Goal: Task Accomplishment & Management: Manage account settings

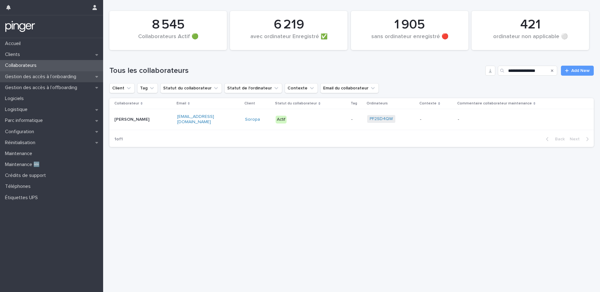
click at [68, 74] on p "Gestion des accès à l’onboarding" at bounding box center [42, 77] width 79 height 6
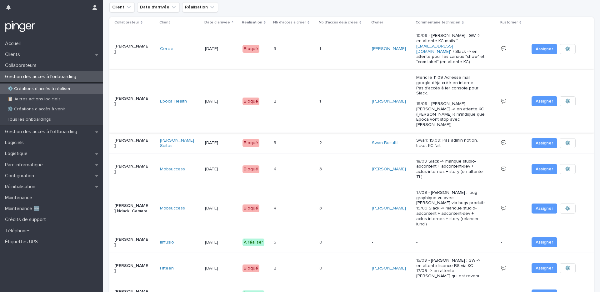
scroll to position [61, 0]
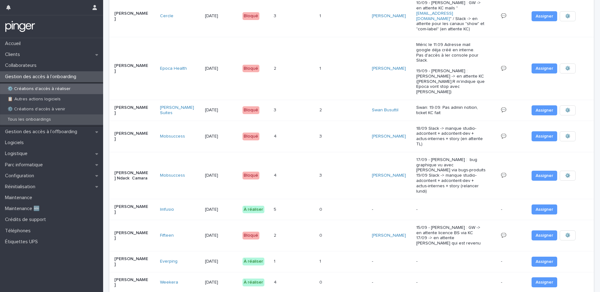
click at [33, 121] on p "Tous les onboardings" at bounding box center [29, 119] width 53 height 5
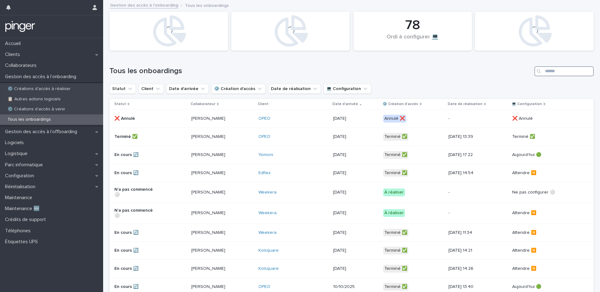
click at [546, 69] on input "Search" at bounding box center [564, 71] width 59 height 10
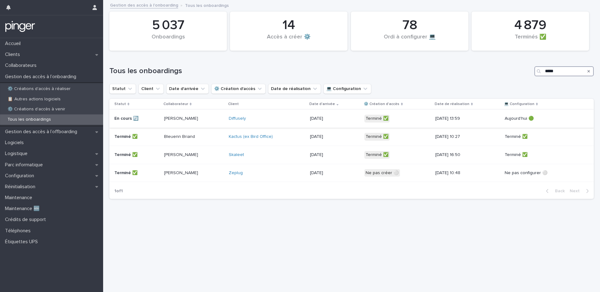
type input "*****"
click at [200, 117] on p "[PERSON_NAME]" at bounding box center [186, 118] width 45 height 5
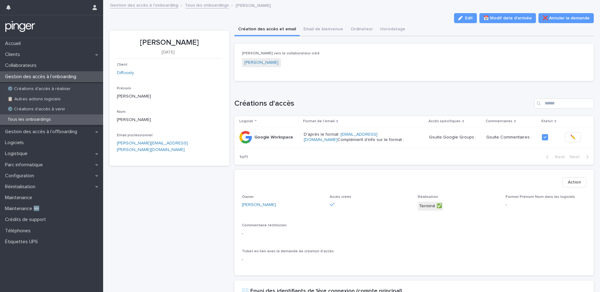
click at [360, 83] on div "Loading... Saving… Lien vers le collaborateur créé [PERSON_NAME]" at bounding box center [414, 65] width 360 height 42
click at [316, 33] on button "Email de bienvenue" at bounding box center [323, 29] width 47 height 13
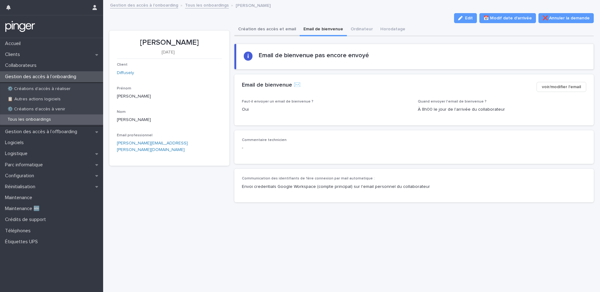
click at [264, 28] on button "Création des accès et email" at bounding box center [266, 29] width 65 height 13
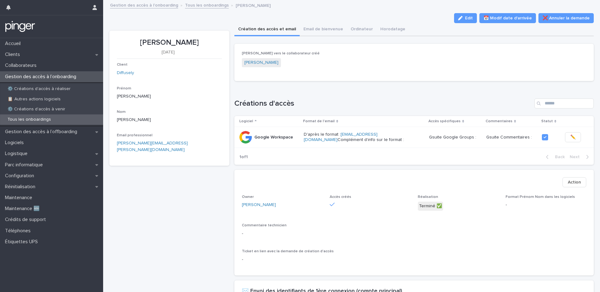
click at [352, 93] on div "Loading... Saving… Créations d'accès Logiciel Format de l'email Accès spécifiqu…" at bounding box center [414, 128] width 360 height 84
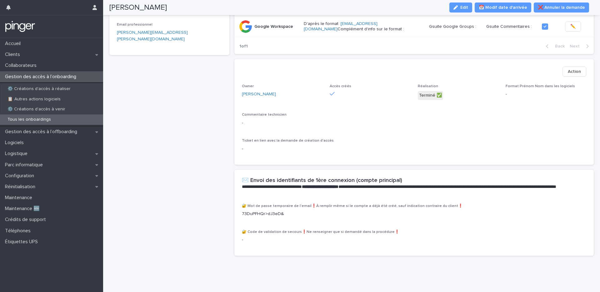
click at [178, 177] on div "[PERSON_NAME] [DATE] Client Diffusely Prénom [PERSON_NAME] Nom [PERSON_NAME] Em…" at bounding box center [169, 90] width 120 height 341
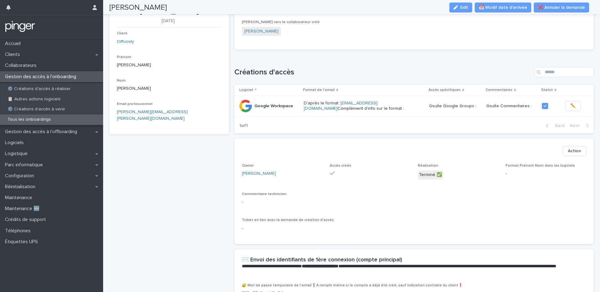
scroll to position [0, 0]
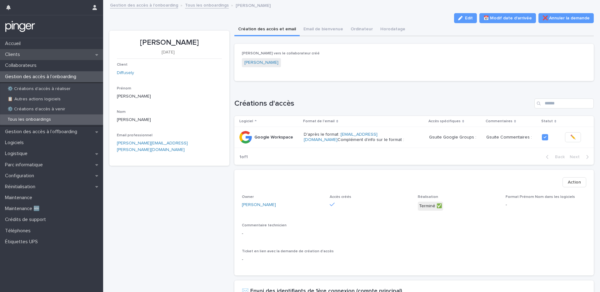
click at [26, 54] on div "Clients" at bounding box center [51, 54] width 103 height 11
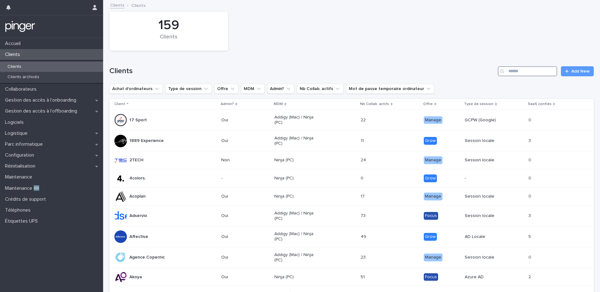
click at [513, 75] on input "Search" at bounding box center [527, 71] width 59 height 10
type input "*****"
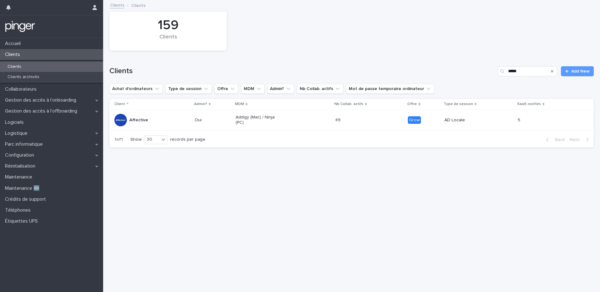
click at [143, 125] on div "Affective" at bounding box center [138, 120] width 19 height 10
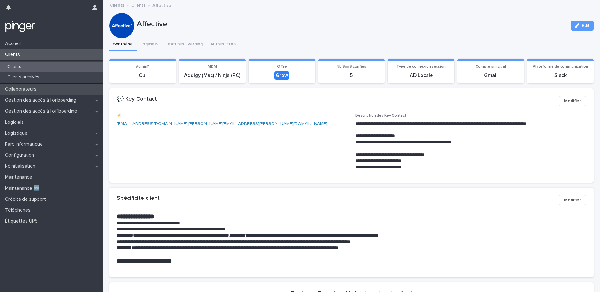
click at [26, 92] on p "Collaborateurs" at bounding box center [22, 89] width 39 height 6
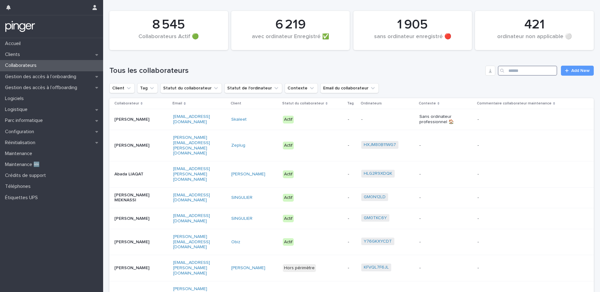
click at [517, 70] on input "Search" at bounding box center [527, 71] width 59 height 10
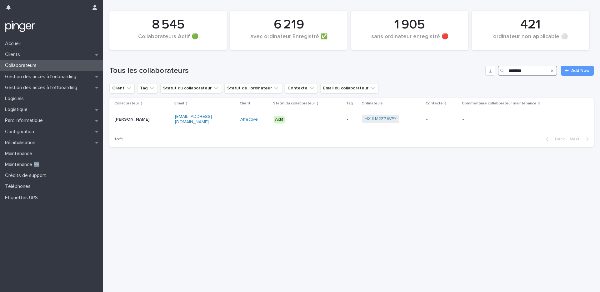
type input "********"
click at [68, 77] on p "Gestion des accès à l’onboarding" at bounding box center [42, 77] width 79 height 6
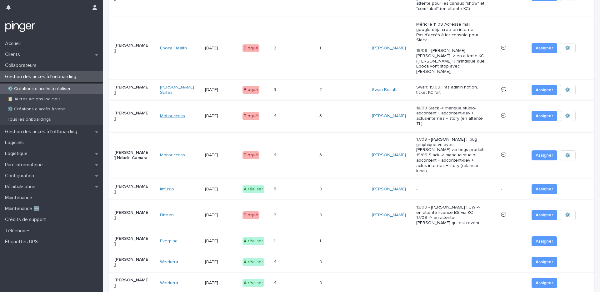
scroll to position [107, 0]
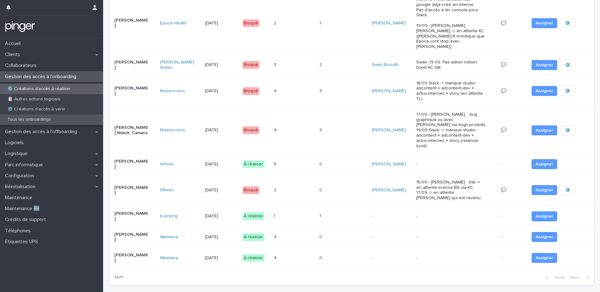
click at [48, 114] on div "Tous les onboardings" at bounding box center [51, 119] width 103 height 10
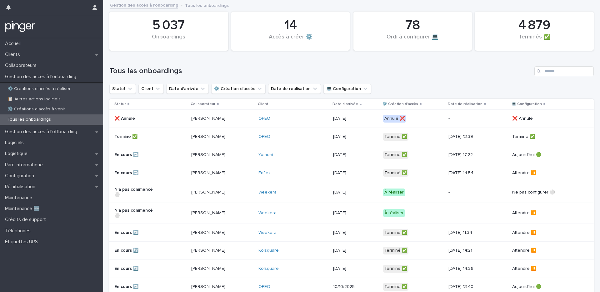
click at [136, 82] on div "Tous les onboardings" at bounding box center [351, 69] width 485 height 30
click at [143, 86] on button "Client" at bounding box center [151, 89] width 25 height 10
type input "**"
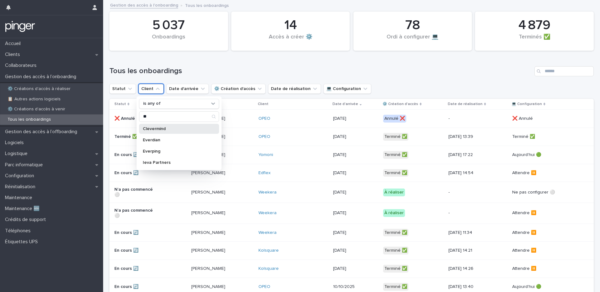
click at [167, 129] on p "Clevermind" at bounding box center [176, 129] width 66 height 4
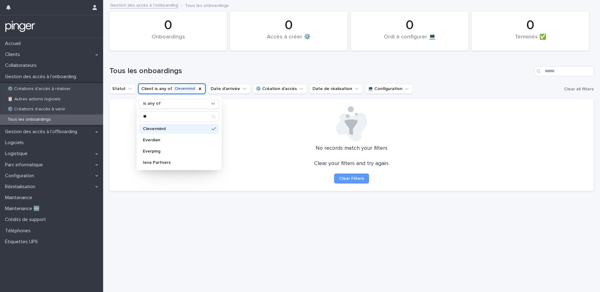
click at [168, 145] on div "Clevermind [PERSON_NAME] Ieva Partners" at bounding box center [179, 146] width 80 height 44
click at [169, 147] on div "Everping" at bounding box center [179, 151] width 80 height 10
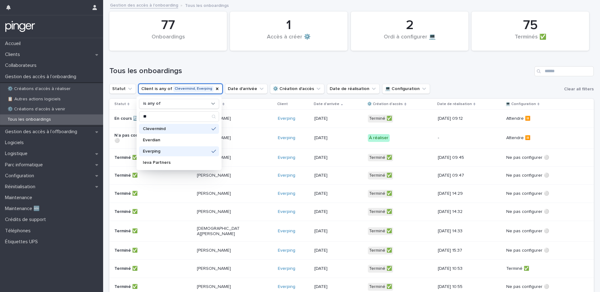
click at [178, 127] on p "Clevermind" at bounding box center [176, 129] width 66 height 4
click at [256, 72] on h1 "Tous les onboardings" at bounding box center [320, 71] width 423 height 9
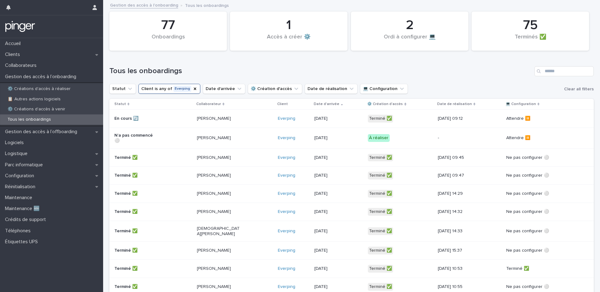
click at [226, 129] on td "[PERSON_NAME]" at bounding box center [234, 138] width 81 height 21
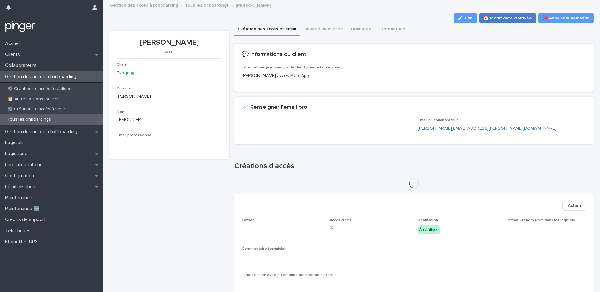
click at [524, 18] on span "📅 Modif date d'arrivée" at bounding box center [508, 18] width 48 height 6
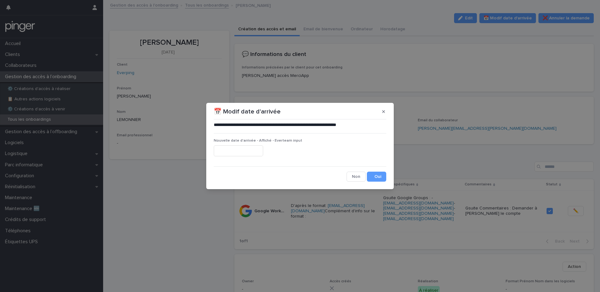
click at [224, 149] on input "text" at bounding box center [238, 150] width 49 height 11
click at [387, 114] on button "button" at bounding box center [384, 112] width 10 height 10
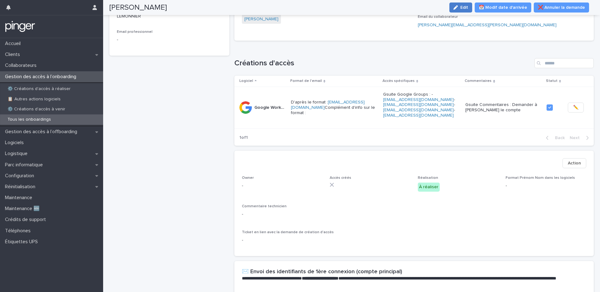
click at [472, 10] on button "Edit" at bounding box center [461, 8] width 23 height 10
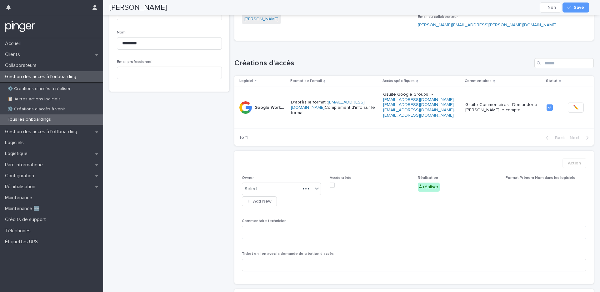
scroll to position [124, 0]
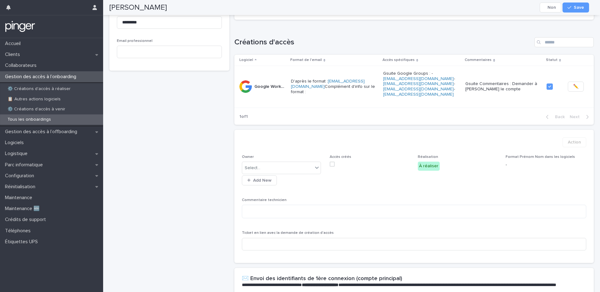
click at [334, 164] on label at bounding box center [370, 164] width 81 height 5
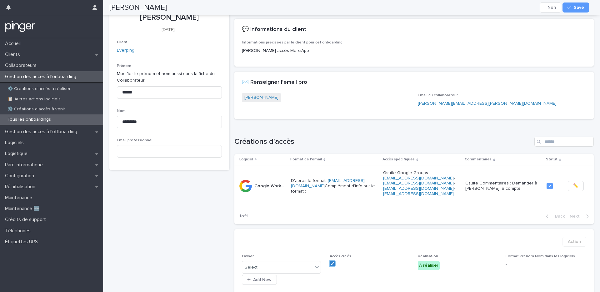
scroll to position [0, 0]
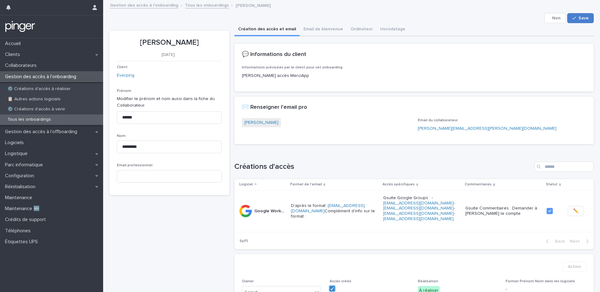
click at [572, 19] on icon "button" at bounding box center [574, 18] width 4 height 4
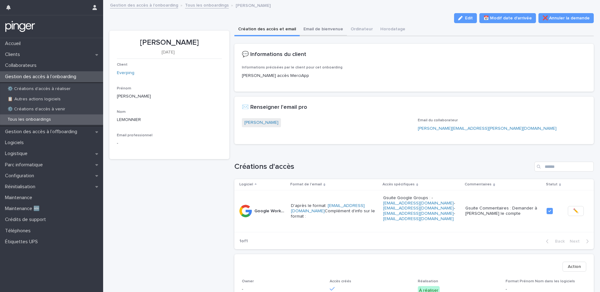
click at [305, 32] on button "Email de bienvenue" at bounding box center [323, 29] width 47 height 13
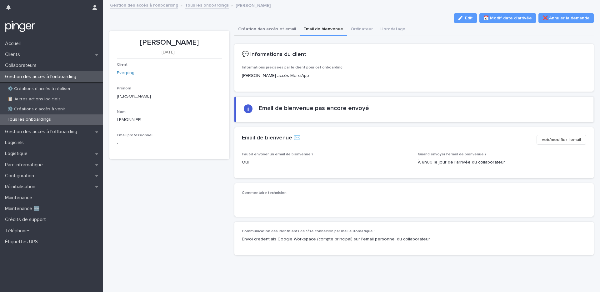
click at [275, 31] on button "Création des accès et email" at bounding box center [266, 29] width 65 height 13
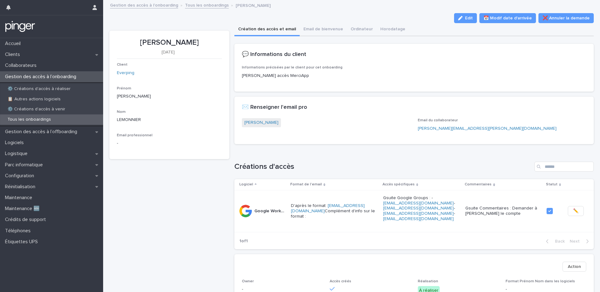
click at [202, 4] on link "Tous les onboardings" at bounding box center [207, 4] width 44 height 7
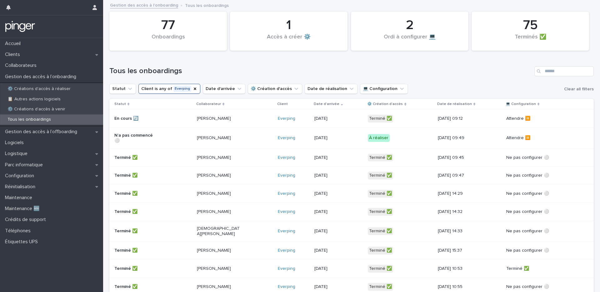
click at [225, 118] on p "[PERSON_NAME]" at bounding box center [219, 118] width 45 height 5
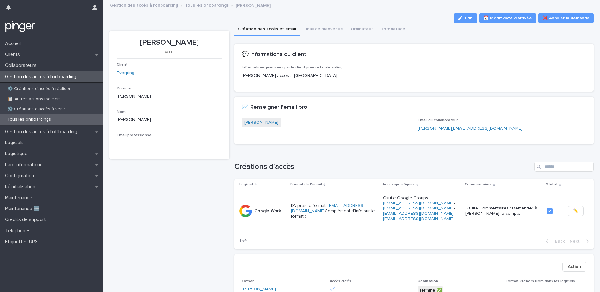
click at [195, 8] on div "Gestion des accès à l’onboarding Tous les onboardings [PERSON_NAME]" at bounding box center [354, 5] width 495 height 9
click at [195, 8] on link "Tous les onboardings" at bounding box center [207, 4] width 44 height 7
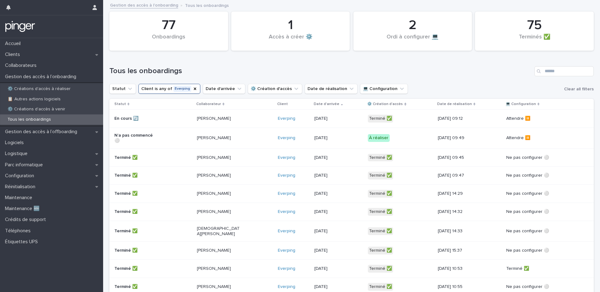
click at [205, 134] on div "[PERSON_NAME]" at bounding box center [219, 137] width 45 height 7
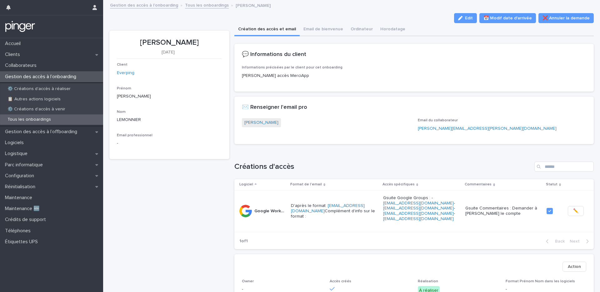
click at [212, 7] on link "Tous les onboardings" at bounding box center [207, 4] width 44 height 7
